Goal: Register for event/course

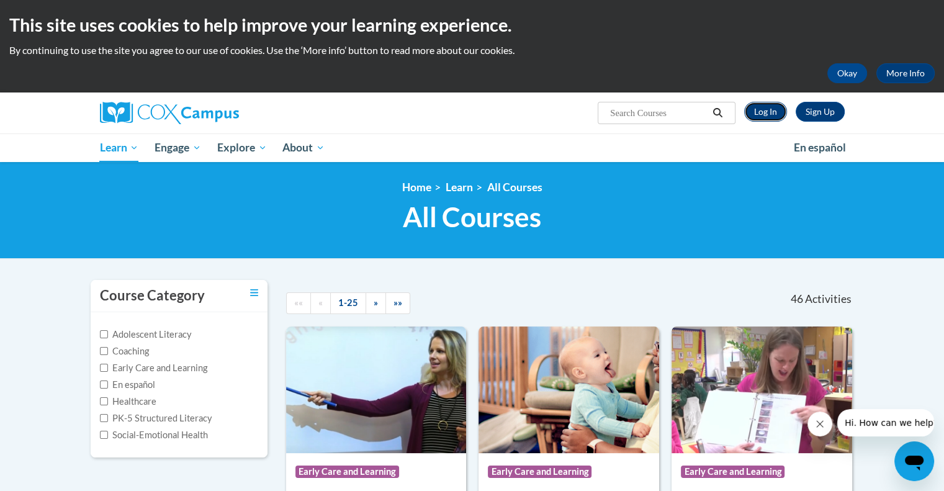
click at [762, 113] on link "Log In" at bounding box center [765, 112] width 43 height 20
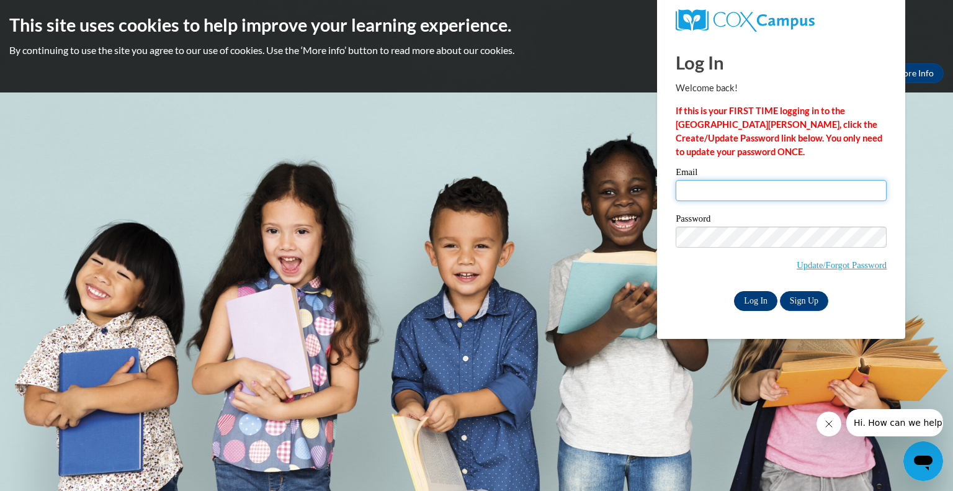
type input "[EMAIL_ADDRESS][DOMAIN_NAME]"
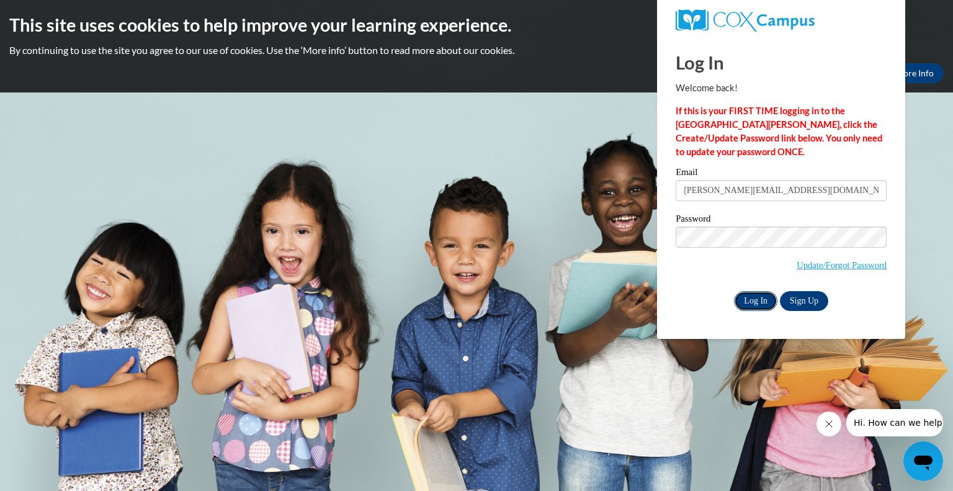
click at [753, 300] on input "Log In" at bounding box center [755, 301] width 43 height 20
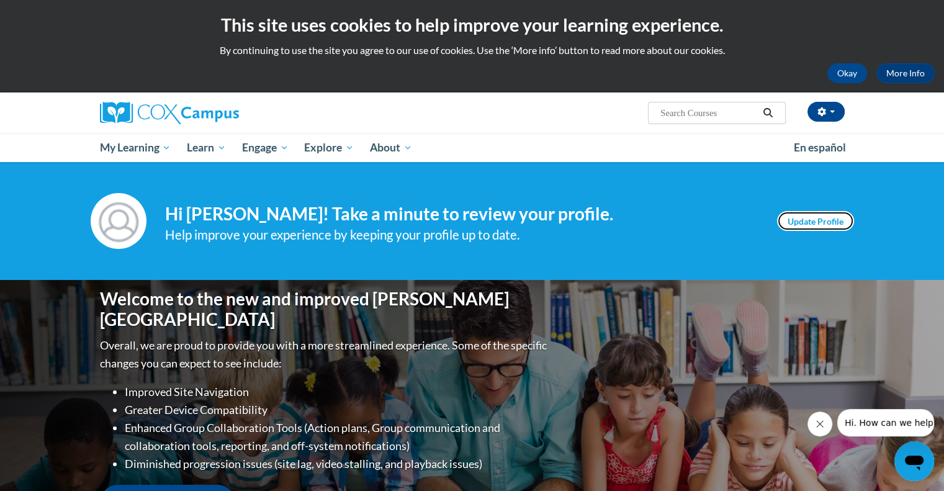
click at [805, 223] on link "Update Profile" at bounding box center [815, 221] width 77 height 20
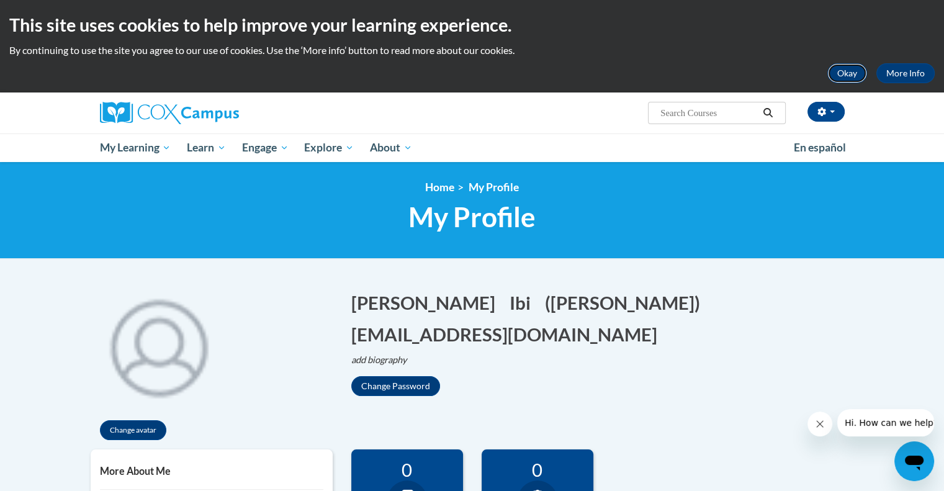
click at [846, 68] on button "Okay" at bounding box center [847, 73] width 40 height 20
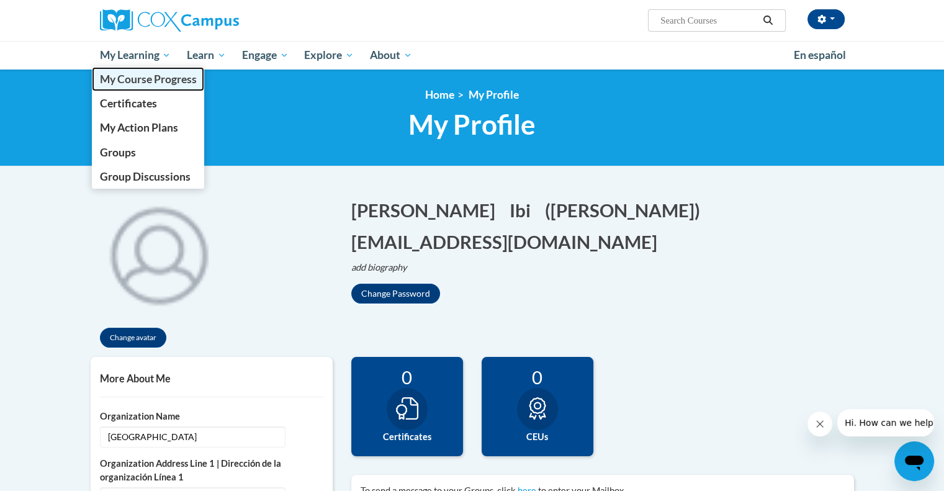
click at [169, 78] on span "My Course Progress" at bounding box center [147, 79] width 97 height 13
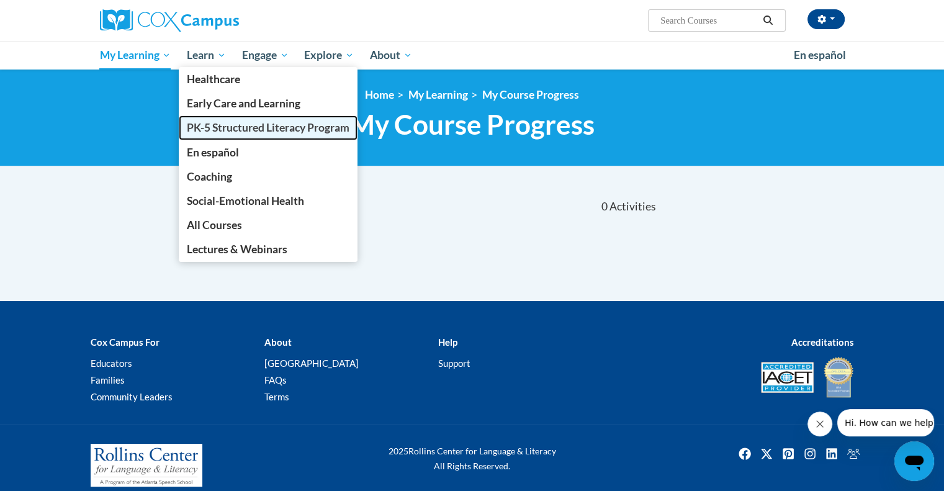
click at [247, 129] on span "PK-5 Structured Literacy Program" at bounding box center [268, 127] width 163 height 13
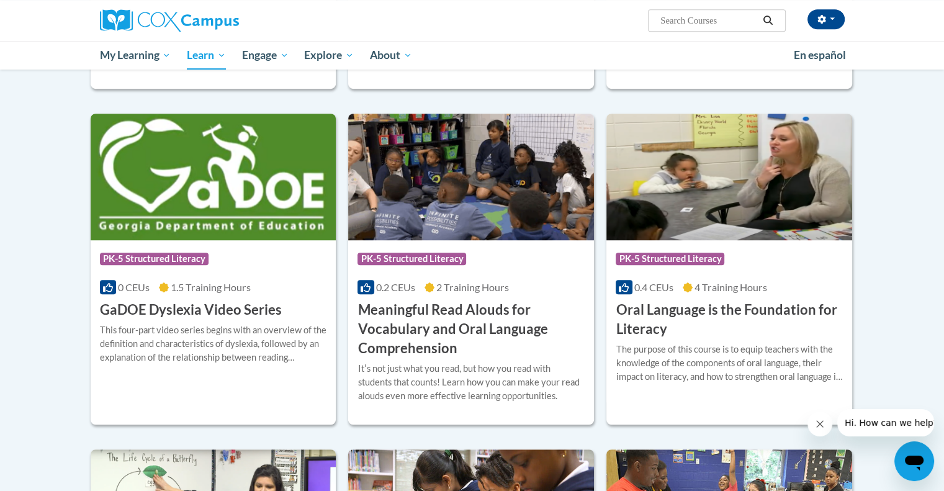
scroll to position [682, 0]
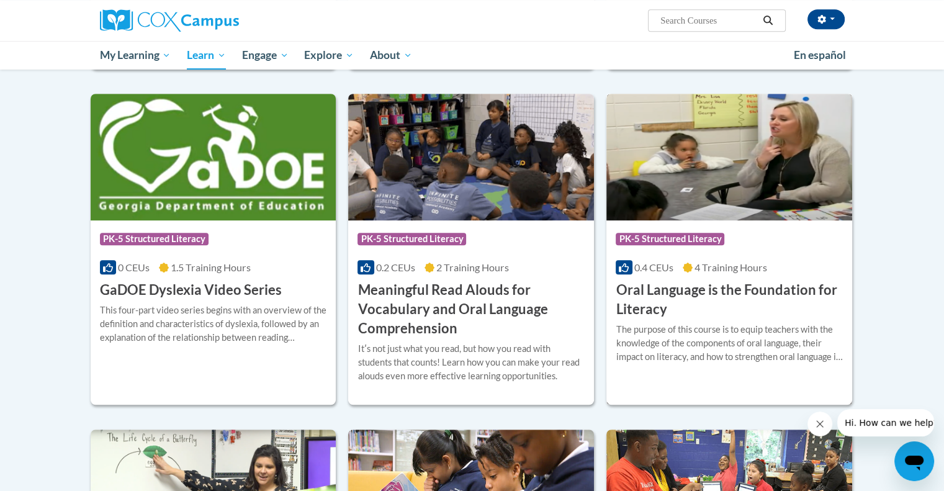
click at [707, 291] on h3 "Oral Language is the Foundation for Literacy" at bounding box center [728, 299] width 227 height 38
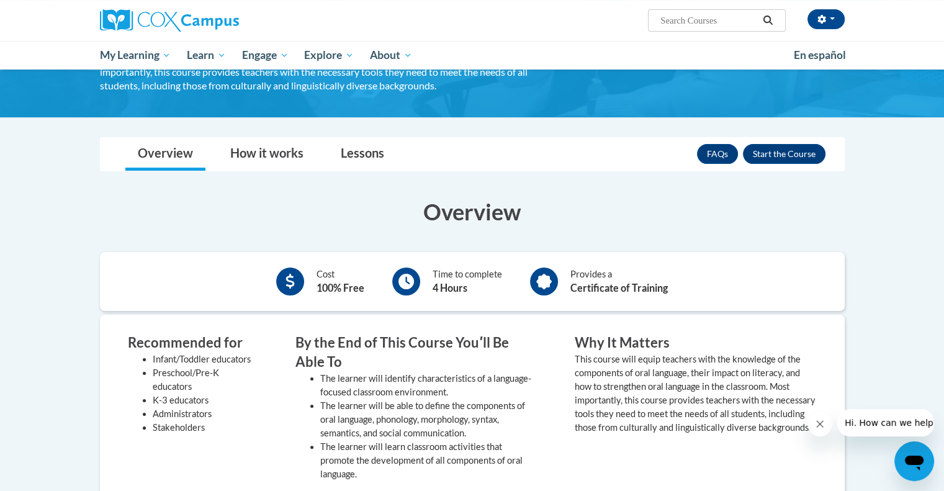
scroll to position [124, 0]
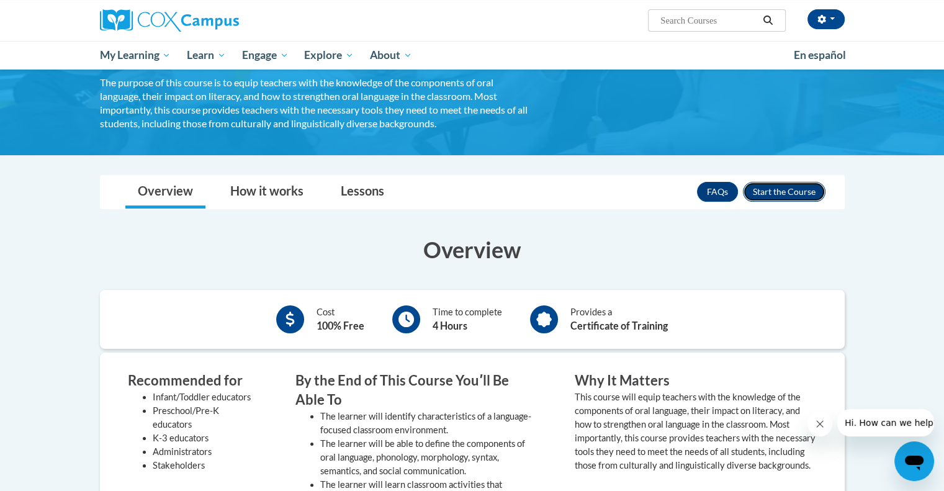
click at [798, 195] on button "Enroll" at bounding box center [784, 192] width 83 height 20
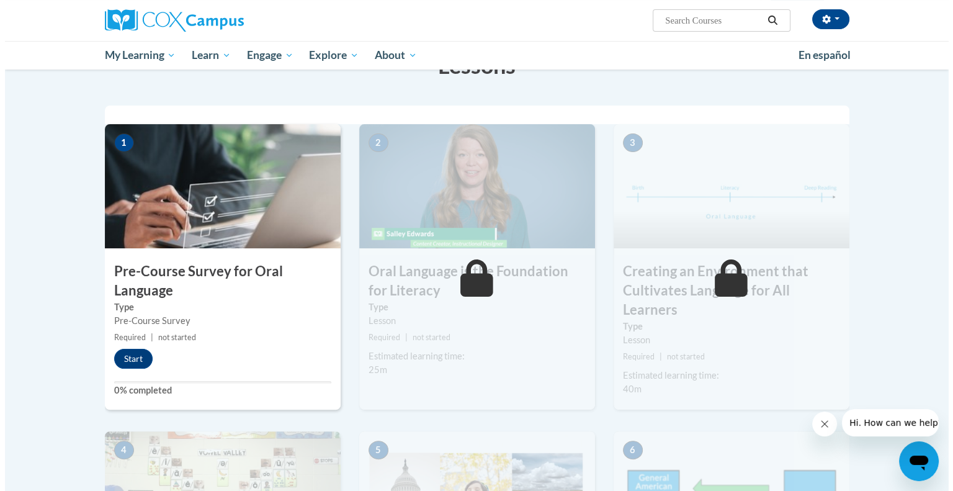
scroll to position [248, 0]
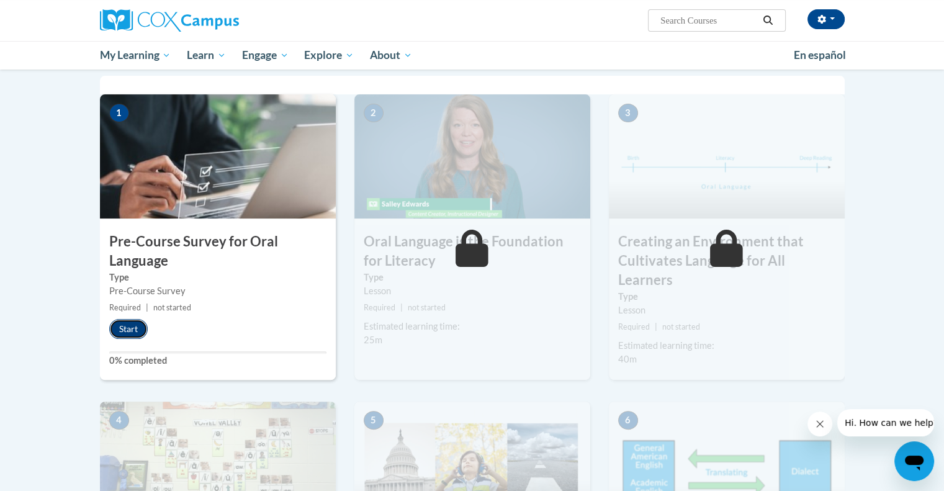
click at [129, 332] on button "Start" at bounding box center [128, 329] width 38 height 20
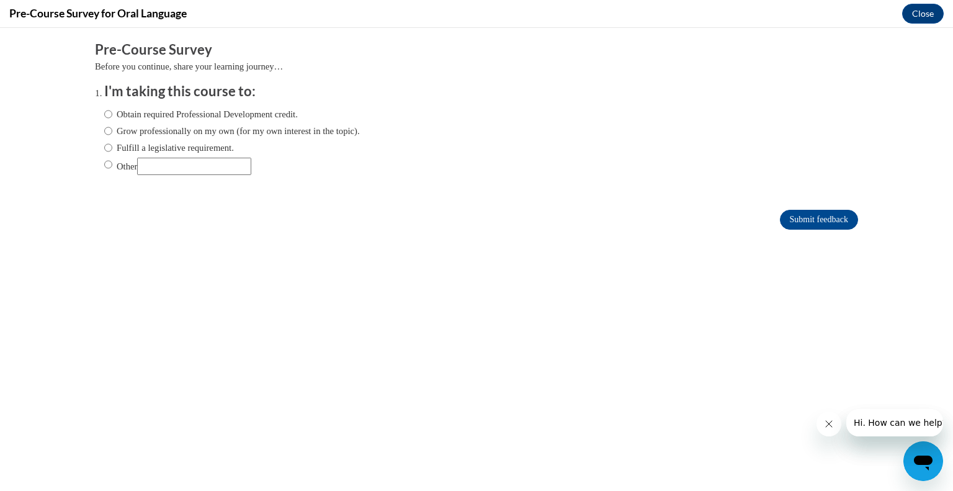
scroll to position [0, 0]
click at [104, 169] on input "Other" at bounding box center [108, 165] width 8 height 14
radio input "true"
click at [801, 218] on input "Submit feedback" at bounding box center [819, 220] width 78 height 20
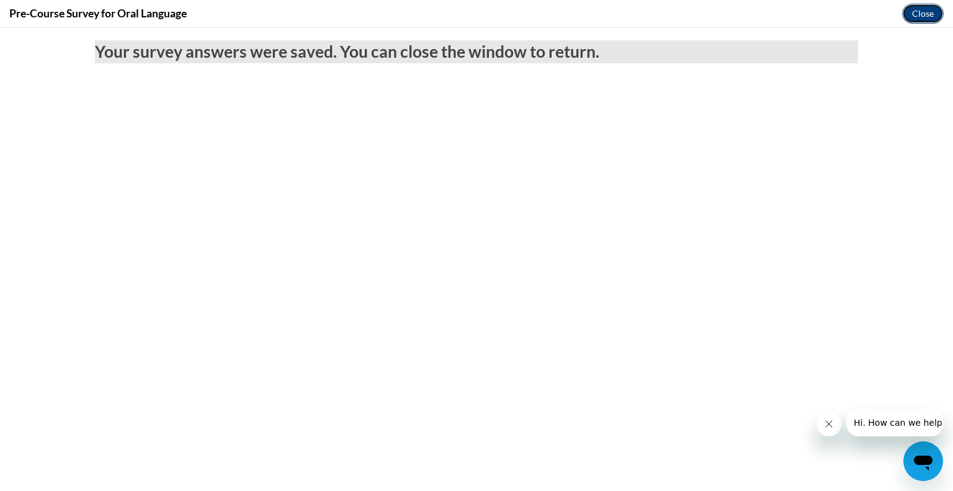
click at [923, 17] on button "Close" at bounding box center [923, 14] width 42 height 20
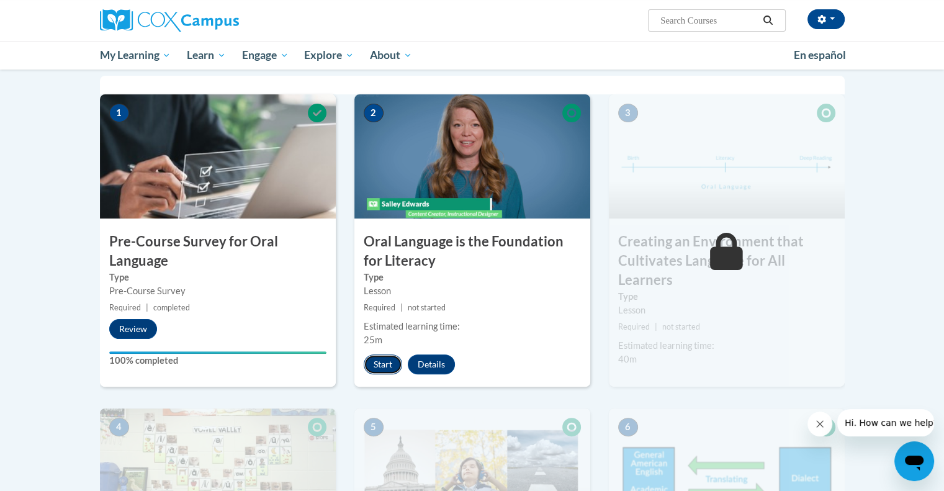
click at [386, 364] on button "Start" at bounding box center [383, 364] width 38 height 20
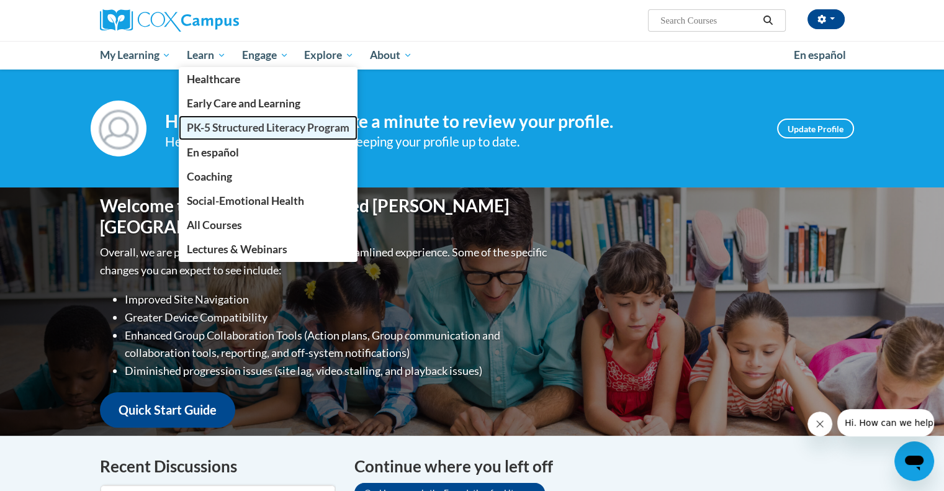
click at [222, 131] on span "PK-5 Structured Literacy Program" at bounding box center [268, 127] width 163 height 13
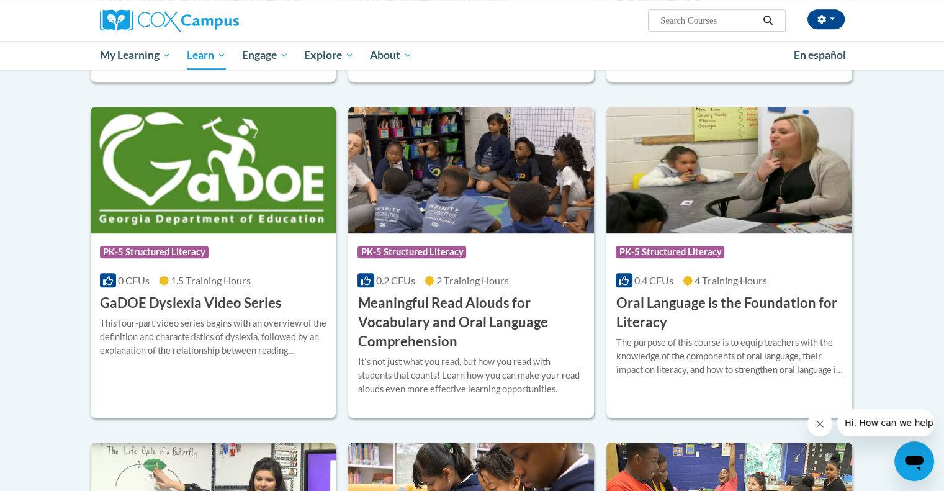
scroll to position [744, 0]
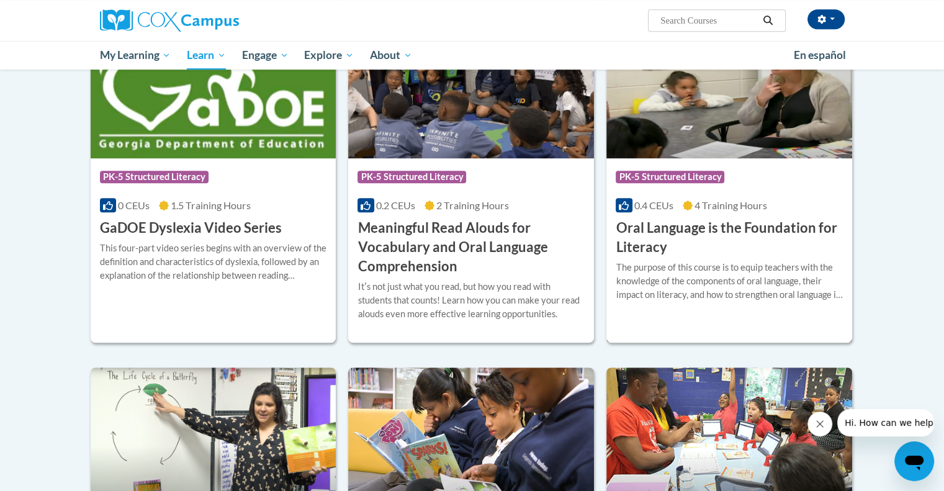
click at [695, 223] on h3 "Oral Language is the Foundation for Literacy" at bounding box center [728, 237] width 227 height 38
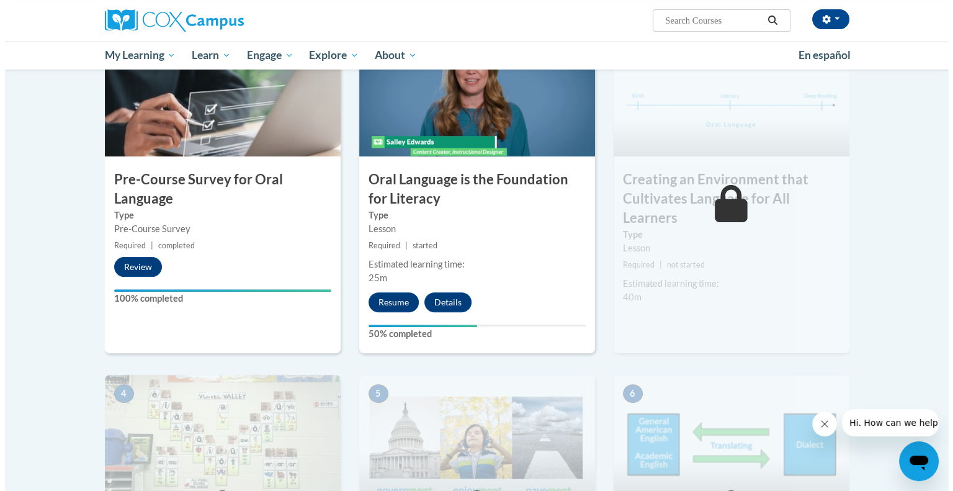
scroll to position [248, 0]
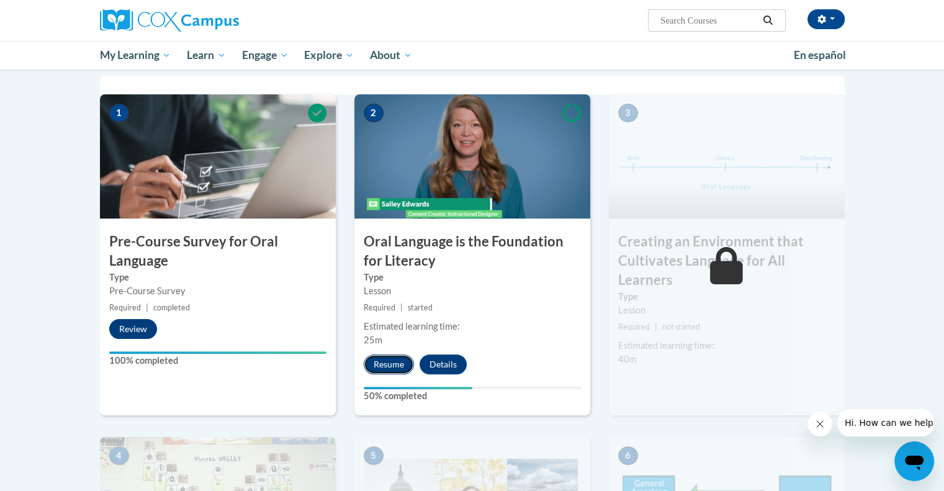
click at [382, 364] on button "Resume" at bounding box center [389, 364] width 50 height 20
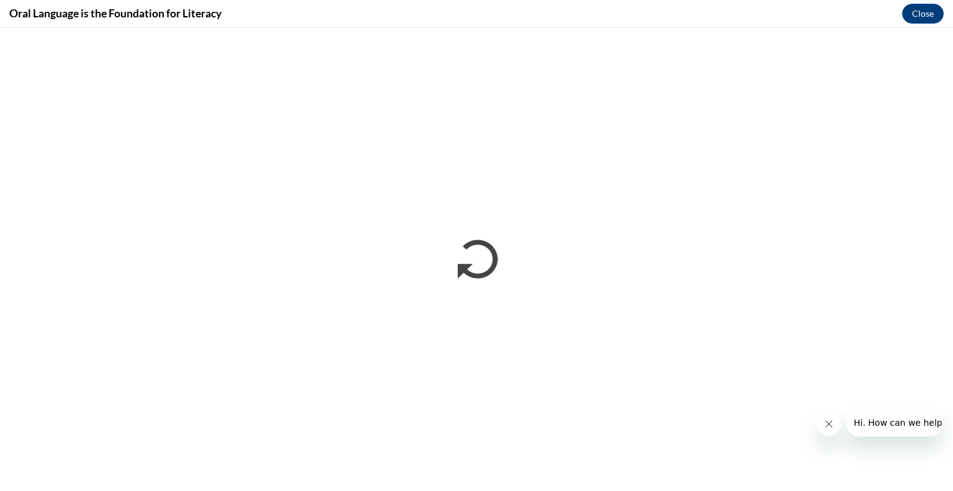
scroll to position [0, 0]
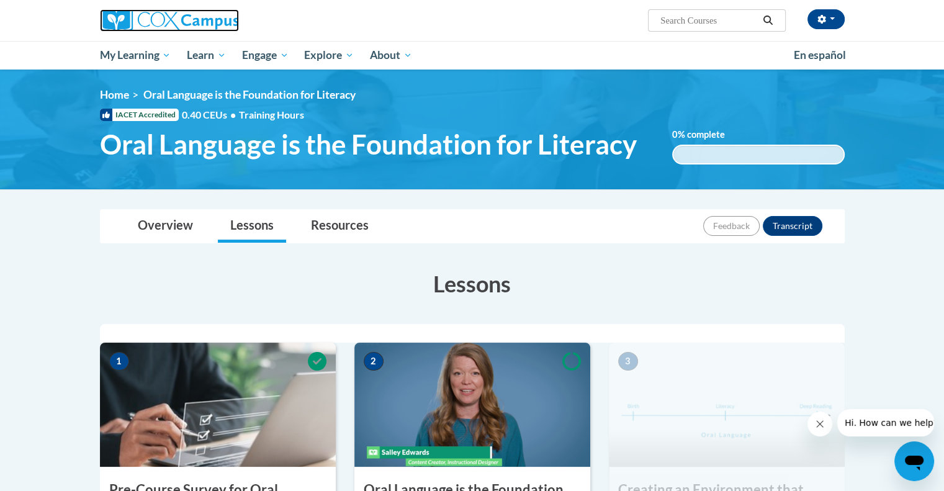
click at [186, 15] on img at bounding box center [169, 20] width 139 height 22
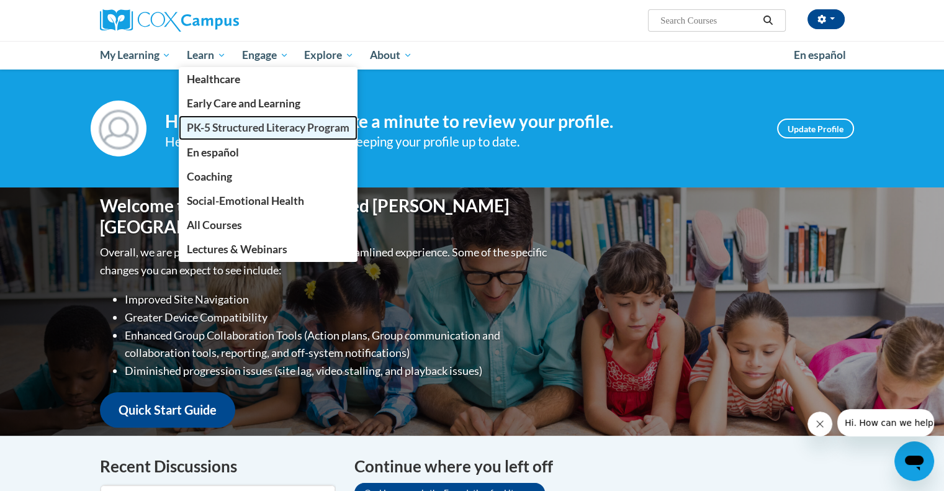
click at [262, 131] on span "PK-5 Structured Literacy Program" at bounding box center [268, 127] width 163 height 13
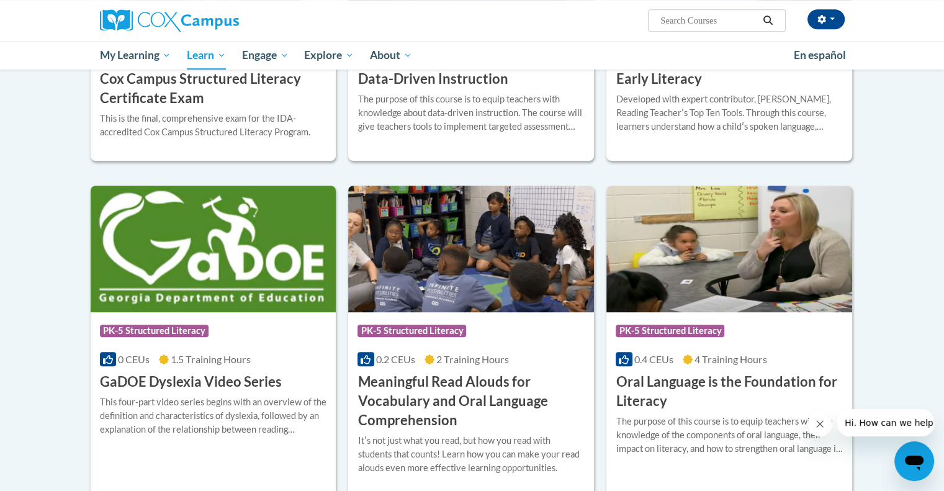
scroll to position [620, 0]
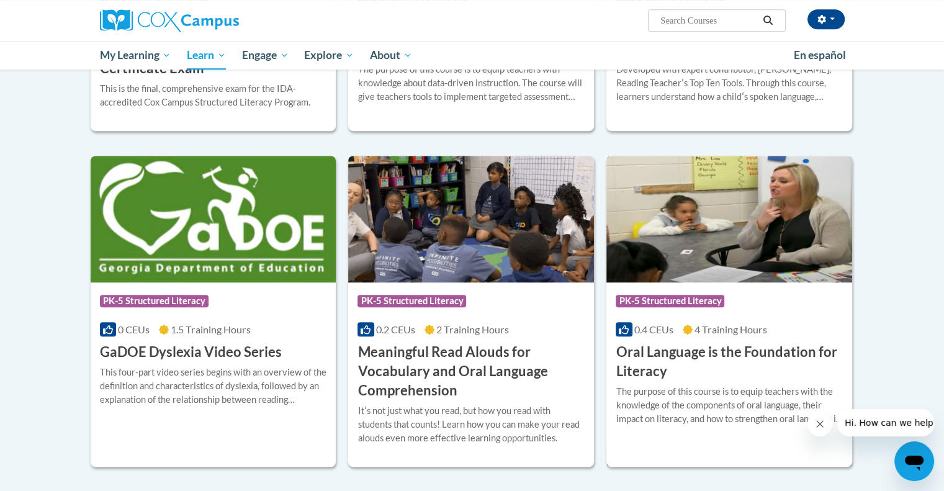
click at [695, 350] on h3 "Oral Language is the Foundation for Literacy" at bounding box center [728, 361] width 227 height 38
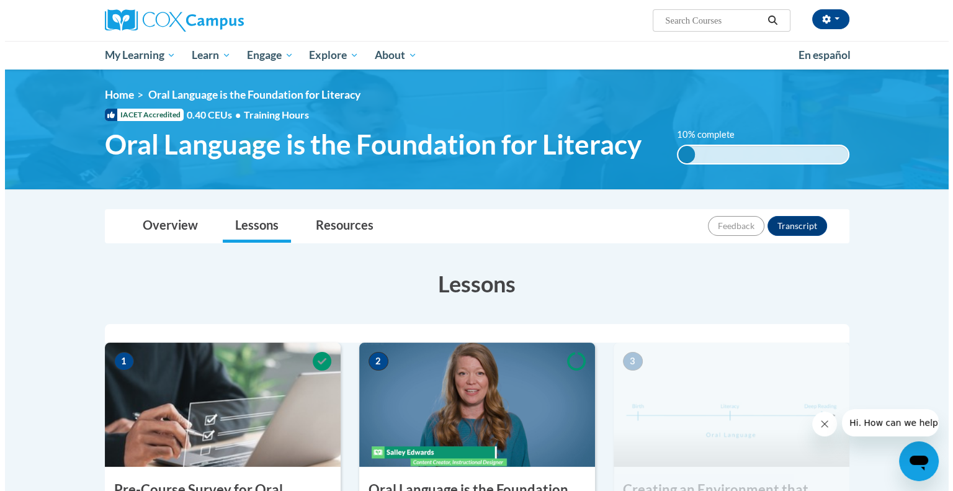
scroll to position [186, 0]
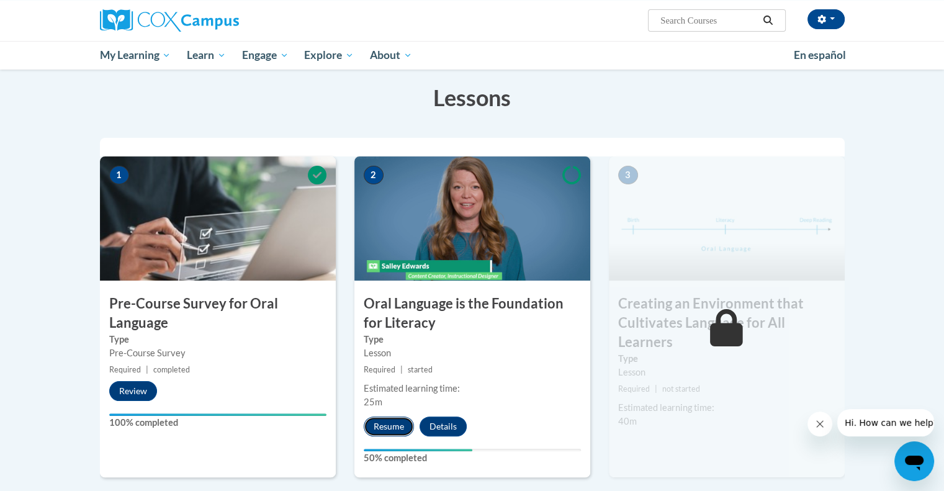
click at [379, 432] on button "Resume" at bounding box center [389, 426] width 50 height 20
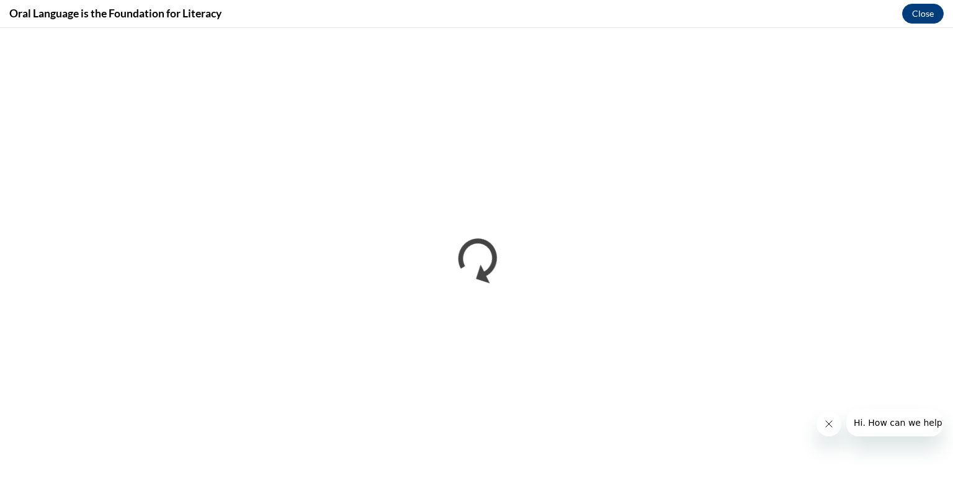
scroll to position [0, 0]
